Goal: Task Accomplishment & Management: Complete application form

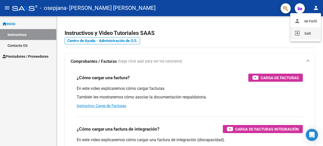
click at [305, 30] on button "exit_to_app Salir" at bounding box center [305, 33] width 31 height 12
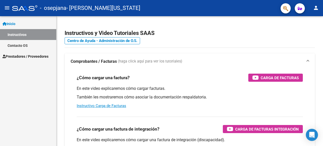
click at [41, 56] on span "Prestadores / Proveedores" at bounding box center [26, 56] width 46 height 6
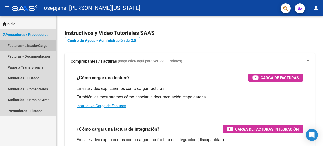
click at [36, 44] on link "Facturas - Listado/Carga" at bounding box center [28, 45] width 56 height 11
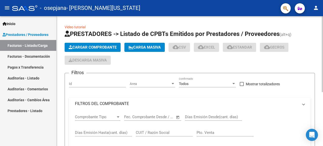
click at [90, 46] on span "Cargar Comprobante" at bounding box center [93, 47] width 48 height 5
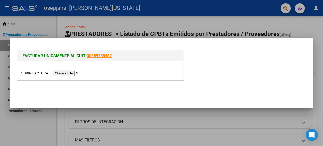
click at [69, 72] on input "file" at bounding box center [53, 72] width 64 height 5
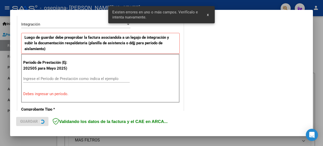
scroll to position [125, 0]
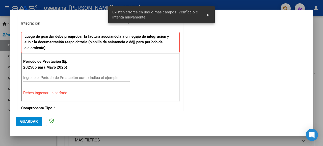
click at [67, 75] on input "Ingrese el Período de Prestación como indica el ejemplo" at bounding box center [76, 77] width 106 height 5
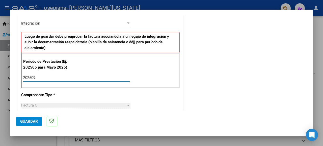
type input "202509"
click at [31, 121] on span "Guardar" at bounding box center [29, 121] width 18 height 5
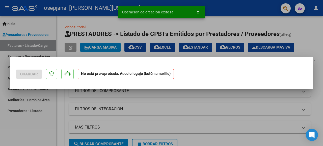
scroll to position [0, 0]
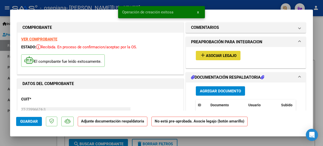
click at [206, 54] on span "Asociar Legajo" at bounding box center [221, 55] width 31 height 5
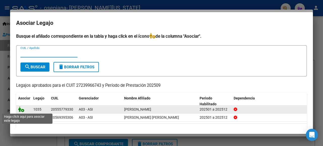
click at [23, 109] on icon at bounding box center [21, 109] width 6 height 6
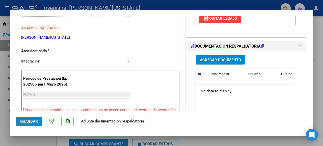
scroll to position [98, 0]
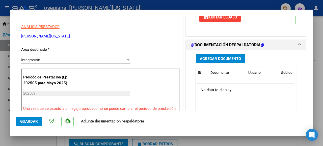
click at [229, 58] on span "Agregar Documento" at bounding box center [220, 58] width 41 height 5
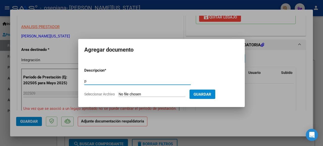
type input "planilla asistencia"
click at [138, 92] on input "Seleccionar Archivo" at bounding box center [152, 94] width 67 height 5
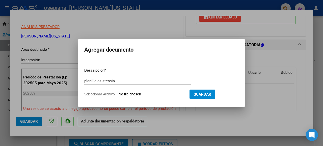
type input "C:\fakepath\FRANCHESCO.pdf"
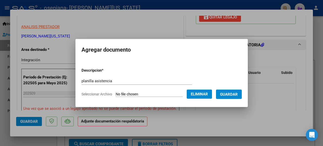
click at [225, 94] on span "Guardar" at bounding box center [229, 94] width 18 height 5
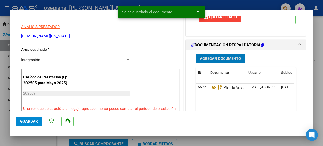
click at [229, 59] on span "Agregar Documento" at bounding box center [220, 58] width 41 height 5
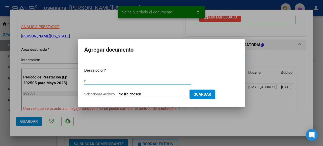
type input "recibo"
click at [138, 92] on input "Seleccionar Archivo" at bounding box center [152, 94] width 67 height 5
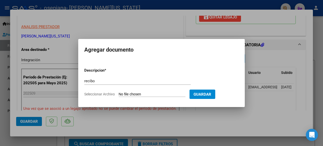
type input "C:\fakepath\RECIBO 1.pdf"
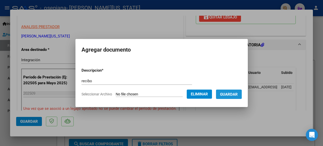
click at [226, 92] on span "Guardar" at bounding box center [229, 94] width 18 height 5
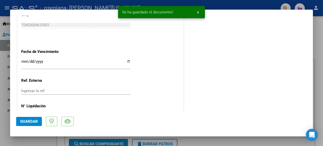
scroll to position [362, 0]
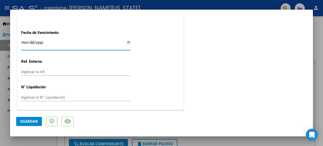
click at [127, 46] on input "Ingresar la fecha" at bounding box center [75, 44] width 109 height 8
type input "2025-10-21"
click at [34, 121] on span "Guardar" at bounding box center [29, 121] width 18 height 5
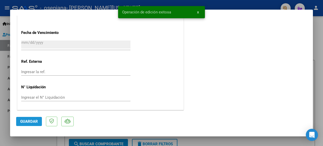
click at [30, 122] on span "Guardar" at bounding box center [29, 121] width 18 height 5
click at [196, 12] on button "x" at bounding box center [198, 12] width 10 height 9
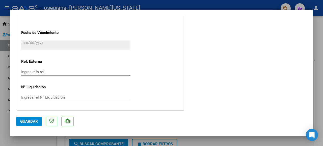
click at [318, 31] on div at bounding box center [161, 73] width 323 height 146
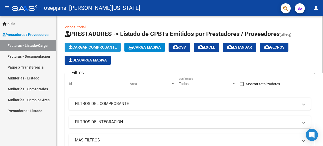
click at [87, 45] on button "Cargar Comprobante" at bounding box center [93, 47] width 56 height 9
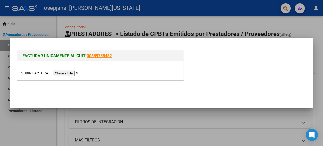
click at [67, 72] on input "file" at bounding box center [53, 72] width 64 height 5
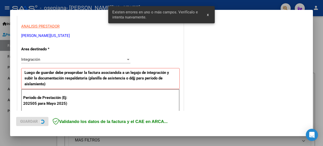
scroll to position [125, 0]
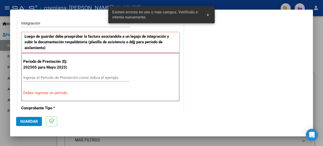
click at [58, 75] on input "Ingrese el Período de Prestación como indica el ejemplo" at bounding box center [76, 77] width 106 height 5
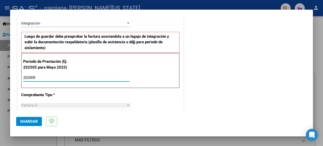
type input "202509"
drag, startPoint x: 313, startPoint y: 48, endPoint x: 310, endPoint y: 49, distance: 2.8
click at [310, 49] on div "COMPROBANTE VER COMPROBANTE El comprobante fue leído exitosamente. DATOS DEL CO…" at bounding box center [161, 73] width 323 height 146
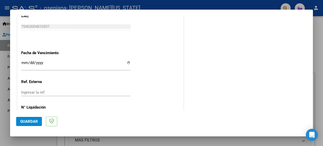
scroll to position [354, 0]
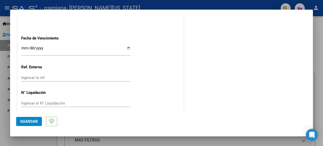
click at [126, 46] on input "Ingresar la fecha" at bounding box center [75, 50] width 109 height 8
type input "2025-10-21"
click at [36, 122] on span "Guardar" at bounding box center [29, 121] width 18 height 5
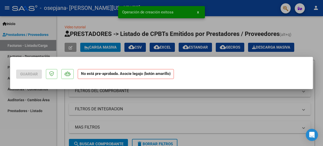
scroll to position [0, 0]
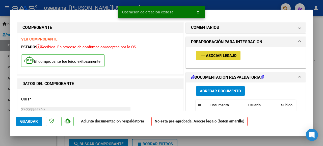
click at [219, 56] on span "Asociar Legajo" at bounding box center [221, 55] width 31 height 5
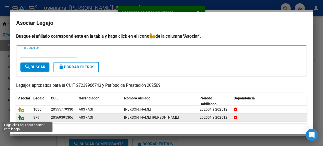
click at [23, 118] on icon at bounding box center [21, 117] width 6 height 6
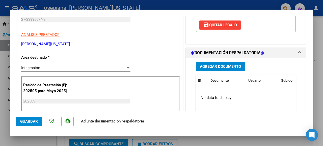
scroll to position [122, 0]
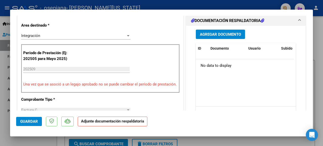
click at [217, 37] on span "Agregar Documento" at bounding box center [220, 34] width 41 height 5
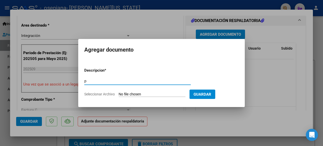
type input "PLANILLA ASISTENCIA"
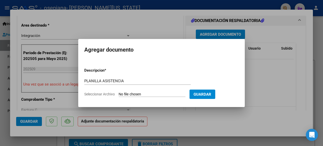
click at [134, 93] on input "Seleccionar Archivo" at bounding box center [152, 94] width 67 height 5
type input "C:\fakepath\MORAZAN.pdf"
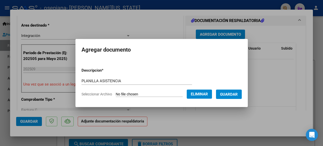
drag, startPoint x: 228, startPoint y: 88, endPoint x: 228, endPoint y: 92, distance: 4.8
click at [228, 89] on form "Descripcion * PLANILLA ASISTENCIA Escriba aquí una descripcion Seleccionar Arch…" at bounding box center [161, 82] width 160 height 37
click at [228, 93] on span "Guardar" at bounding box center [229, 94] width 18 height 5
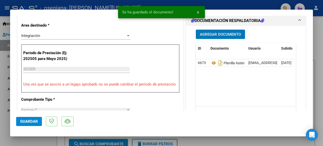
click at [219, 37] on button "Agregar Documento" at bounding box center [220, 34] width 49 height 9
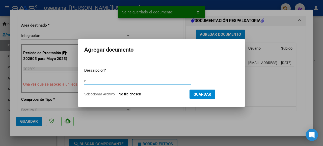
type input "recibo"
click at [127, 93] on input "Seleccionar Archivo" at bounding box center [152, 94] width 67 height 5
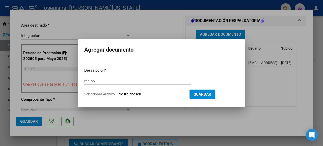
type input "C:\fakepath\RECIBO2.pdf"
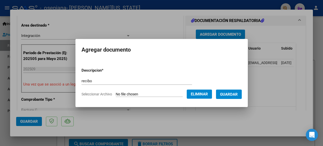
click at [225, 94] on span "Guardar" at bounding box center [229, 94] width 18 height 5
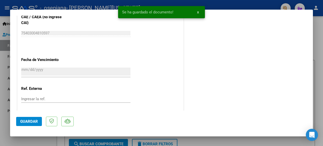
scroll to position [362, 0]
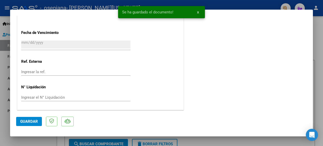
click at [23, 121] on span "Guardar" at bounding box center [29, 121] width 18 height 5
click at [318, 27] on div at bounding box center [161, 73] width 323 height 146
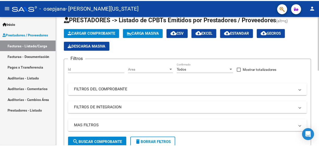
scroll to position [0, 0]
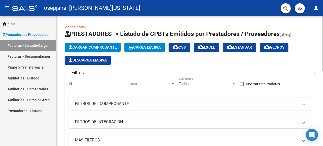
click at [317, 9] on mat-icon "person" at bounding box center [316, 8] width 6 height 6
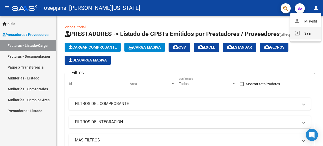
click at [308, 38] on button "exit_to_app Salir" at bounding box center [305, 33] width 31 height 12
